Goal: Transaction & Acquisition: Purchase product/service

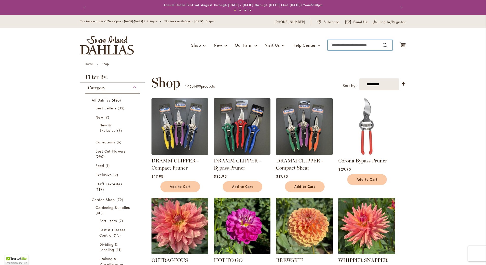
click at [340, 45] on input "Search" at bounding box center [360, 45] width 65 height 10
type input "********"
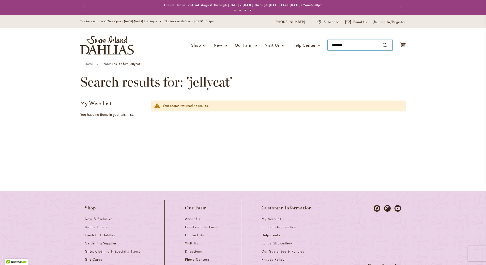
type input "********"
drag, startPoint x: 349, startPoint y: 45, endPoint x: 308, endPoint y: 48, distance: 41.3
click at [308, 48] on div "Toggle Nav Shop Dahlia Tubers Collections Fresh Cut Dahlias Gardening Supplies …" at bounding box center [243, 45] width 336 height 34
click at [106, 42] on img "store logo" at bounding box center [106, 45] width 53 height 19
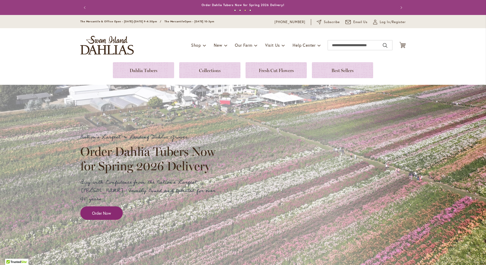
click at [101, 210] on span "Order Now" at bounding box center [101, 213] width 19 height 6
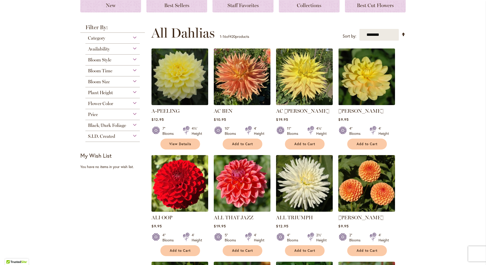
scroll to position [102, 0]
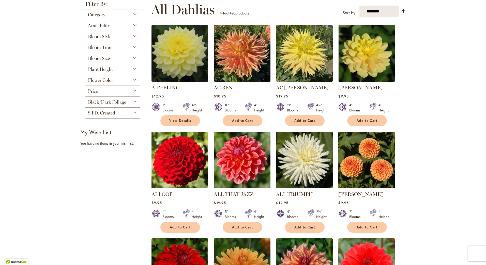
click at [188, 63] on img at bounding box center [179, 53] width 59 height 59
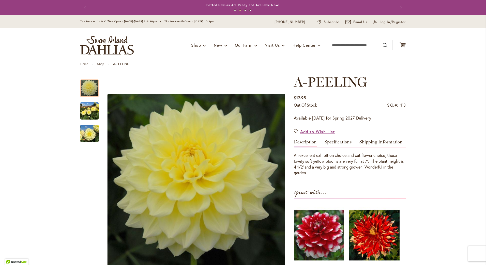
click at [83, 9] on button "Previous" at bounding box center [85, 8] width 10 height 10
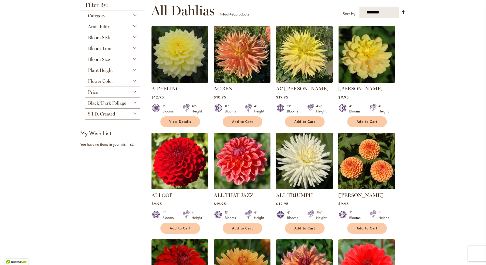
scroll to position [127, 0]
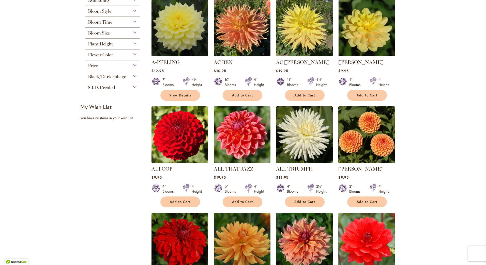
click at [377, 147] on img at bounding box center [366, 134] width 59 height 59
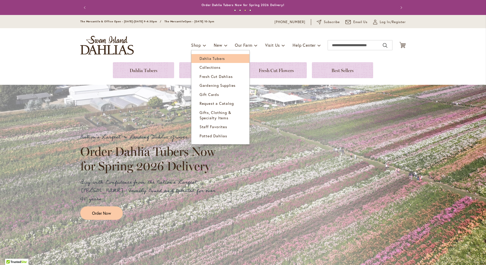
click at [200, 59] on span "Dahlia Tubers" at bounding box center [212, 58] width 25 height 5
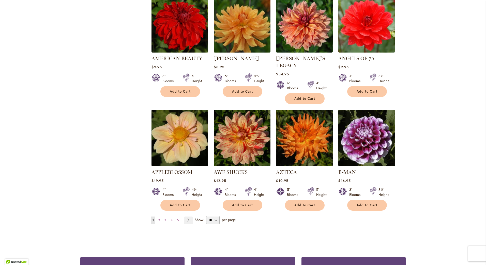
scroll to position [356, 0]
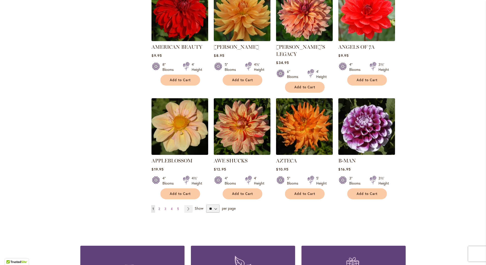
click at [159, 205] on link "Page 2" at bounding box center [159, 209] width 4 height 8
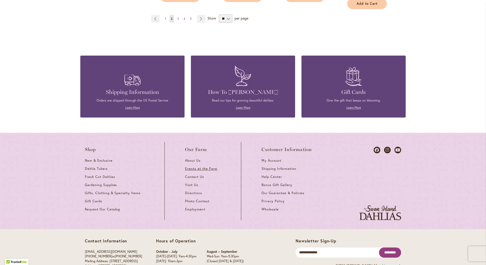
scroll to position [553, 0]
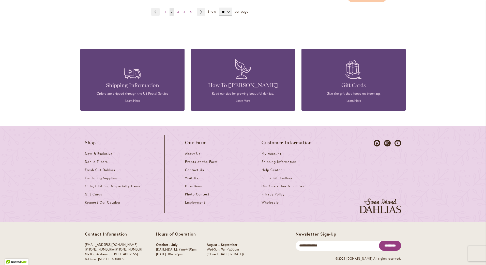
click at [88, 192] on span "Gift Cards" at bounding box center [93, 194] width 17 height 4
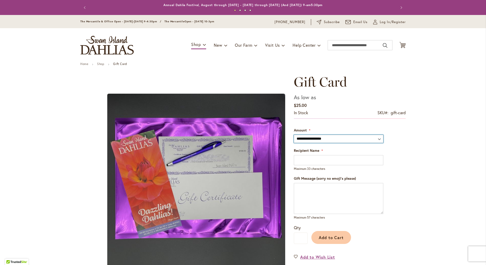
click at [350, 139] on select "**********" at bounding box center [338, 139] width 89 height 8
